Goal: Transaction & Acquisition: Purchase product/service

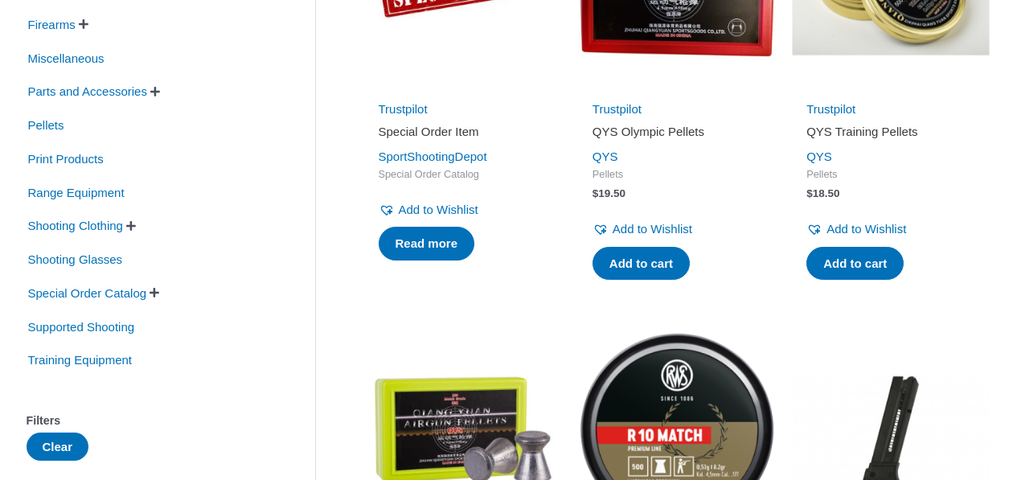
scroll to position [482, 0]
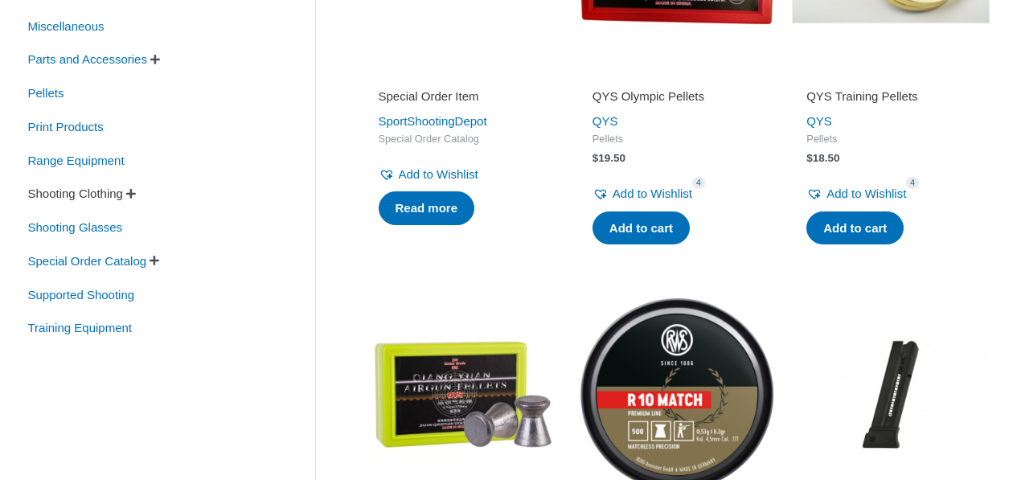
click at [112, 194] on span "Shooting Clothing" at bounding box center [76, 193] width 98 height 27
click at [155, 196] on span "" at bounding box center [150, 193] width 10 height 11
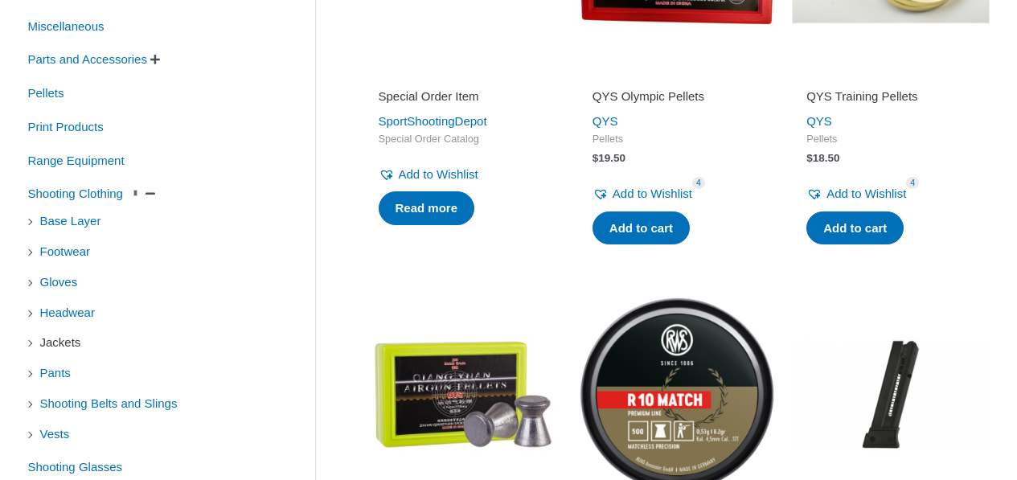
click at [49, 348] on span "Jackets" at bounding box center [61, 342] width 44 height 27
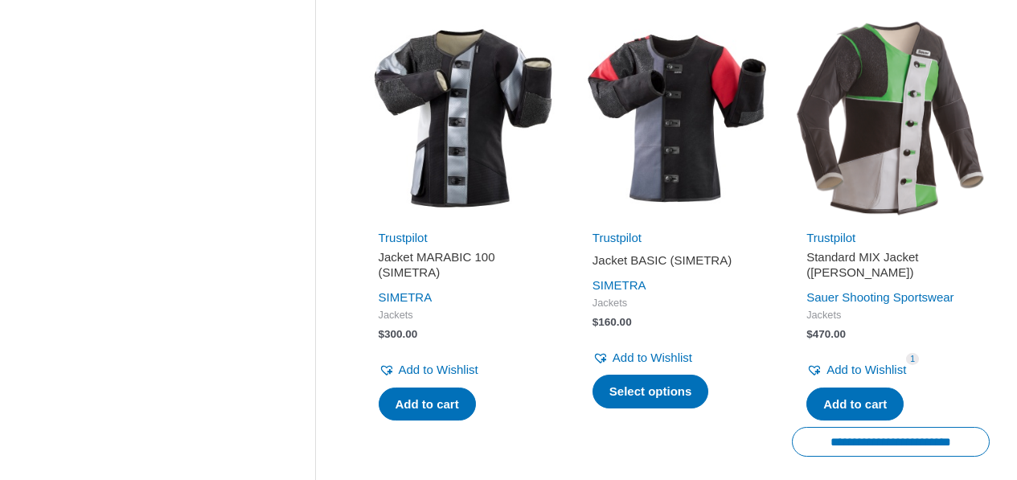
scroll to position [1206, 0]
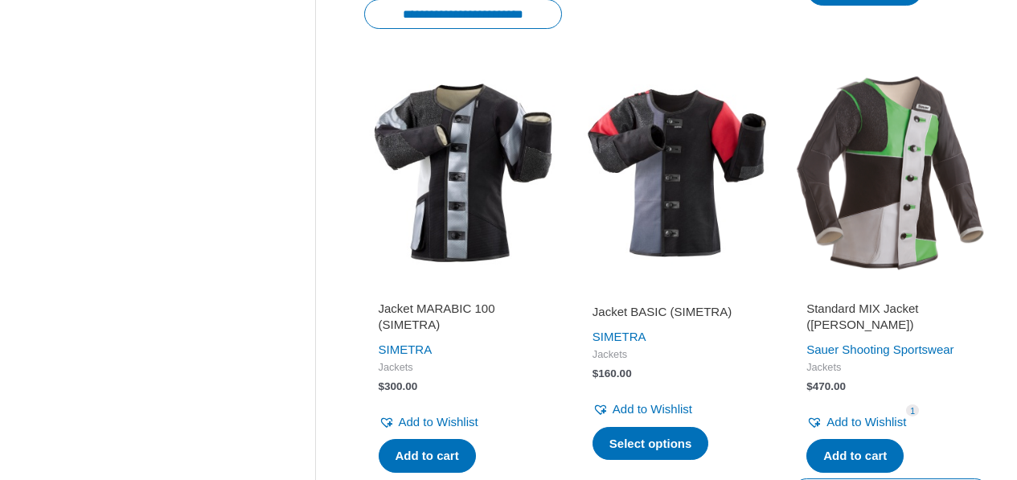
scroll to position [1125, 0]
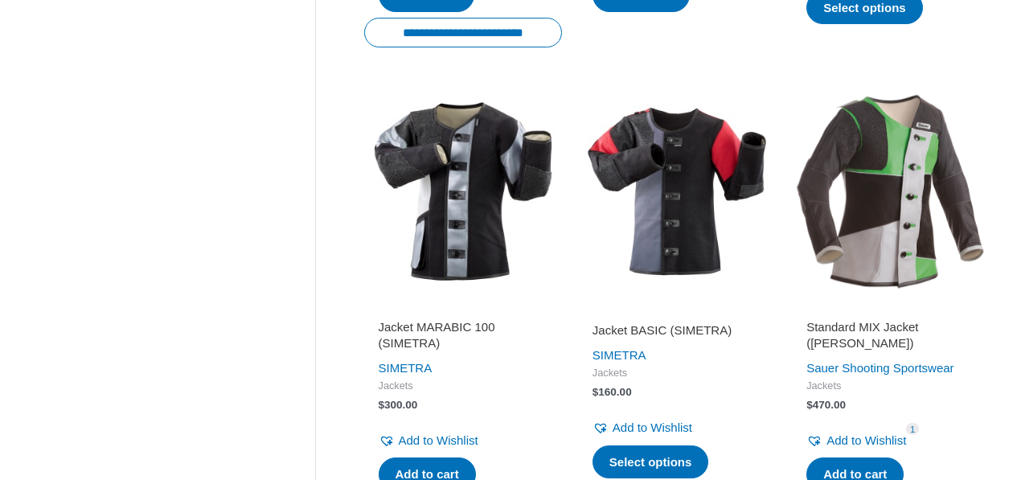
click at [682, 160] on img at bounding box center [677, 191] width 198 height 198
